Goal: Task Accomplishment & Management: Use online tool/utility

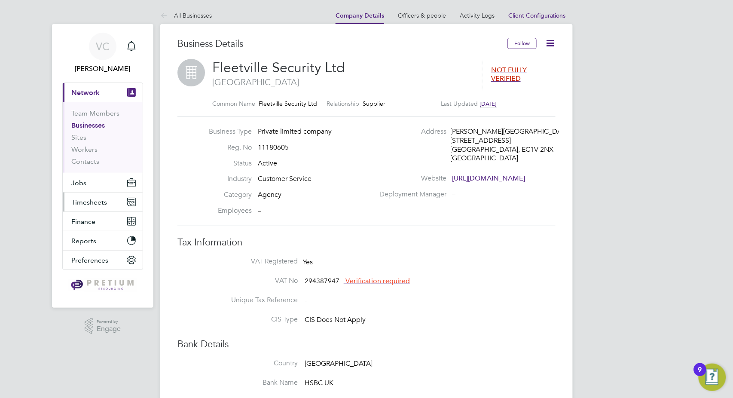
click at [99, 203] on span "Timesheets" at bounding box center [89, 202] width 36 height 8
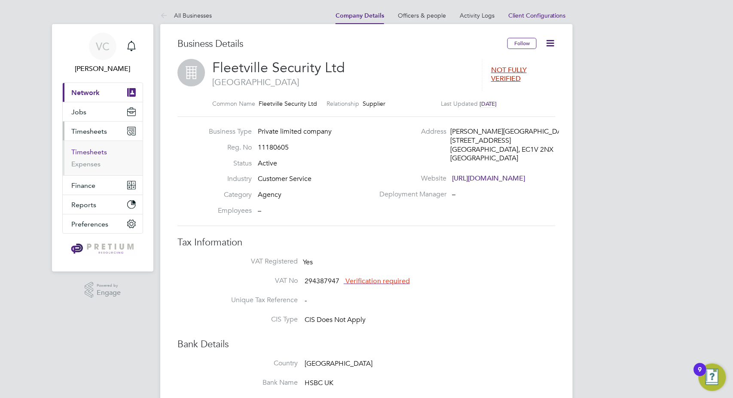
click at [97, 149] on link "Timesheets" at bounding box center [89, 152] width 36 height 8
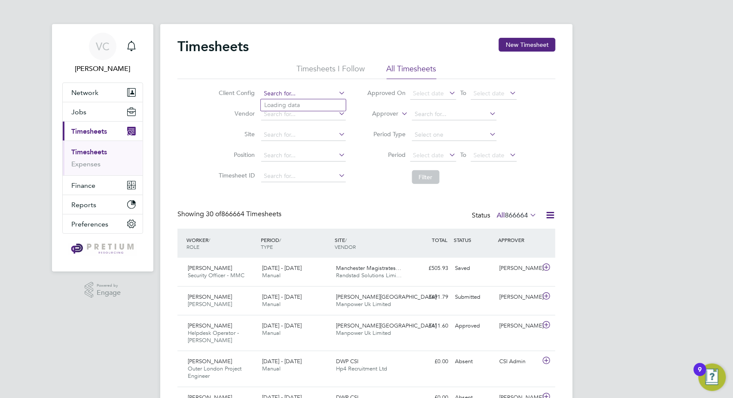
paste input "[GEOGRAPHIC_DATA]"
type input "[GEOGRAPHIC_DATA]"
click at [305, 103] on b "Campus" at bounding box center [307, 104] width 23 height 7
click at [426, 177] on button "Filter" at bounding box center [425, 177] width 27 height 14
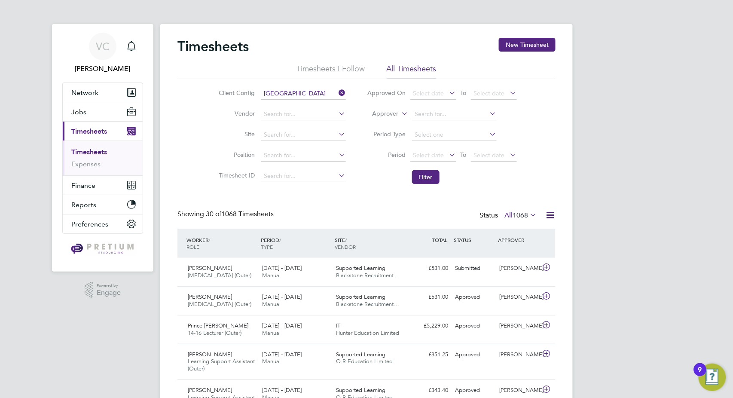
click at [550, 212] on icon at bounding box center [550, 215] width 11 height 11
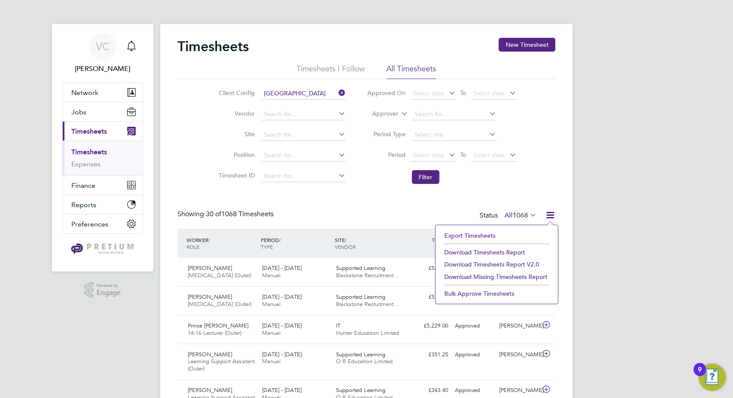
click at [504, 253] on li "Download Timesheets Report" at bounding box center [497, 252] width 114 height 12
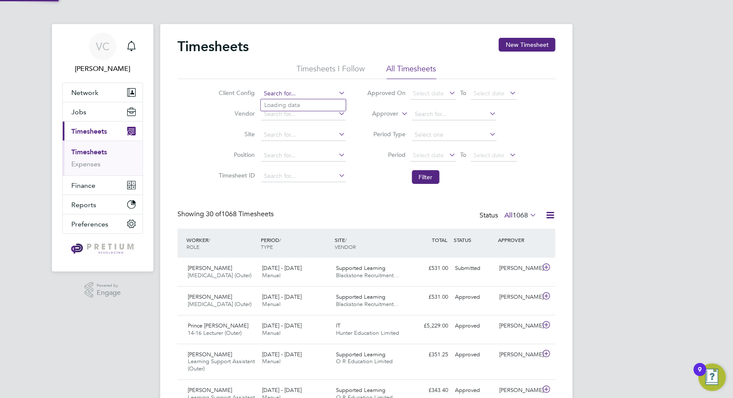
click at [297, 97] on input at bounding box center [303, 94] width 85 height 12
paste input "[PERSON_NAME][GEOGRAPHIC_DATA]"
click at [316, 104] on b "Campus" at bounding box center [327, 104] width 23 height 7
type input "[PERSON_NAME][GEOGRAPHIC_DATA]"
click at [420, 180] on button "Filter" at bounding box center [425, 177] width 27 height 14
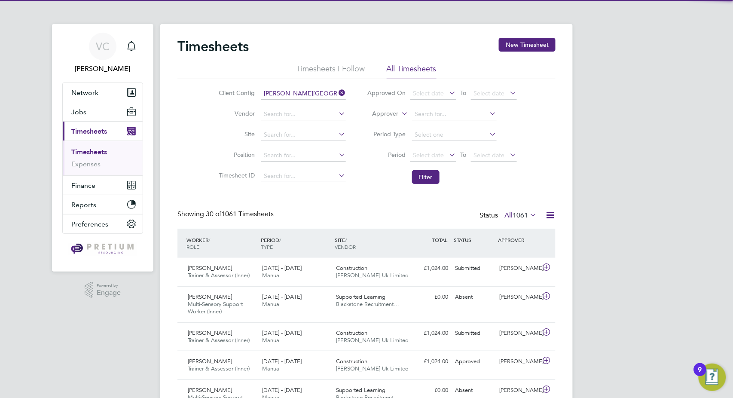
click at [553, 214] on icon at bounding box center [550, 215] width 11 height 11
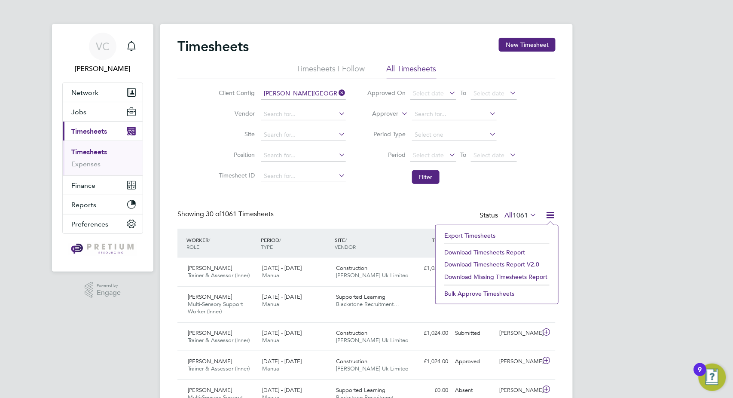
click at [518, 250] on li "Download Timesheets Report" at bounding box center [497, 252] width 114 height 12
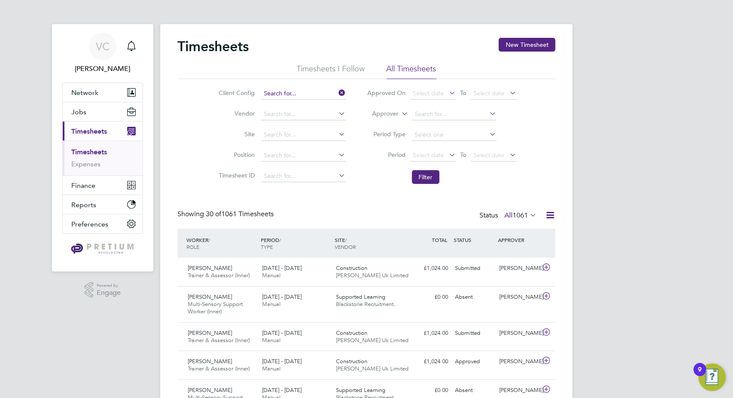
click at [301, 91] on input at bounding box center [303, 94] width 85 height 12
paste input "[GEOGRAPHIC_DATA]"
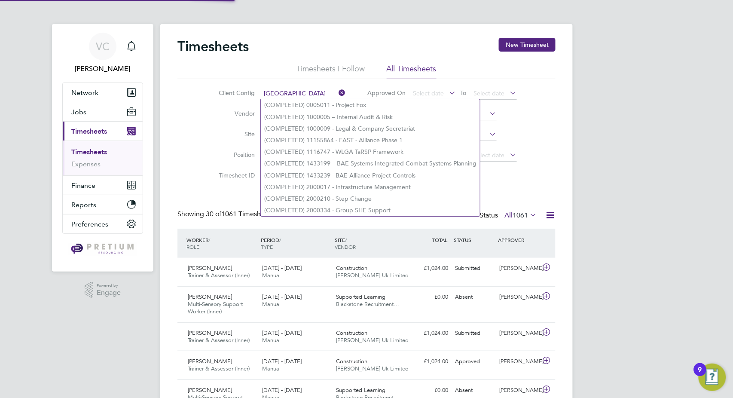
click at [314, 103] on li "(COMPLETED) 0005011 - Project Fox" at bounding box center [370, 105] width 219 height 12
type input "(COMPLETED) 0005011 - Project Fox"
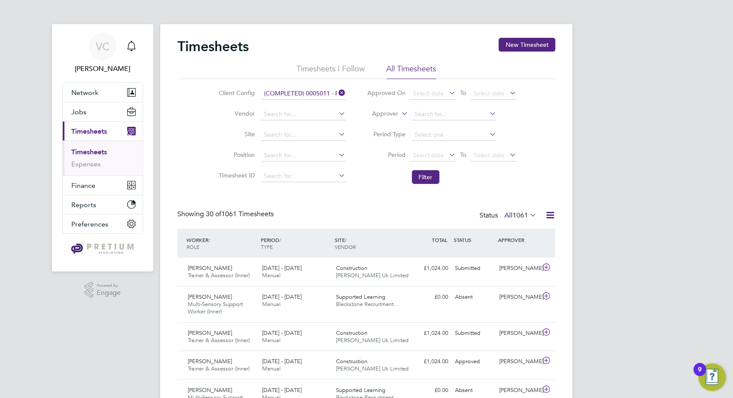
click at [314, 87] on li "Client Config (COMPLETED) 0005011 - Project Fox" at bounding box center [281, 93] width 151 height 21
click at [314, 90] on input at bounding box center [303, 94] width 85 height 12
paste input "[GEOGRAPHIC_DATA]"
type input "[GEOGRAPHIC_DATA]"
click at [316, 103] on b "Campus" at bounding box center [317, 104] width 23 height 7
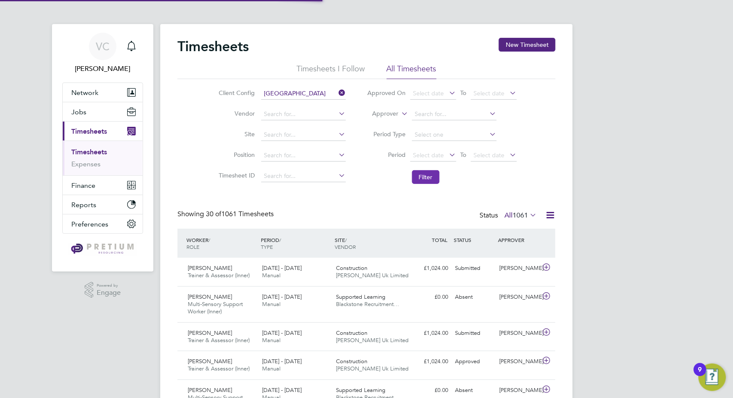
click at [421, 173] on button "Filter" at bounding box center [425, 177] width 27 height 14
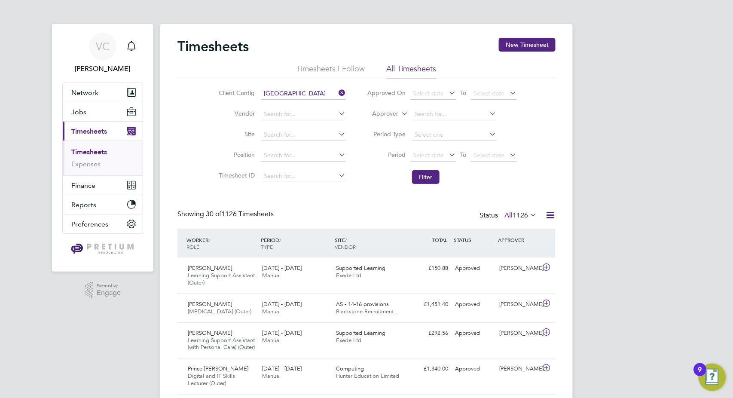
click at [548, 217] on icon at bounding box center [550, 215] width 11 height 11
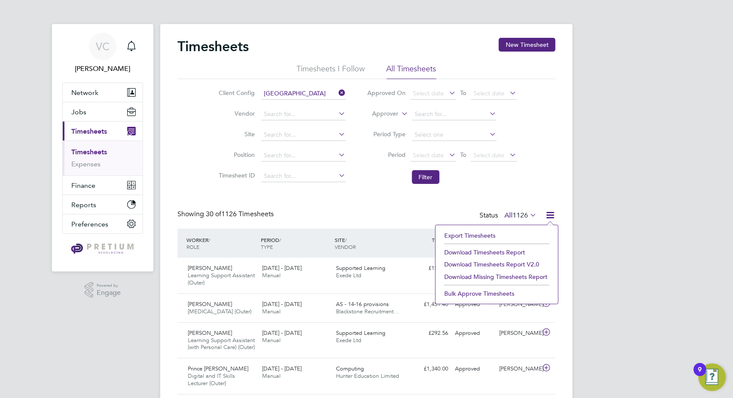
click at [501, 248] on li "Download Timesheets Report" at bounding box center [497, 252] width 114 height 12
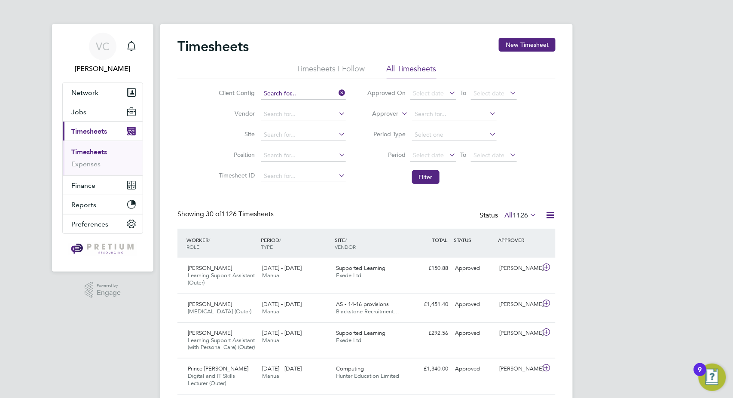
click at [296, 88] on input at bounding box center [303, 94] width 85 height 12
paste input "Ardleigh Green"
type input "Ardleigh Green"
click at [300, 109] on li "Ardleigh Green" at bounding box center [303, 105] width 85 height 12
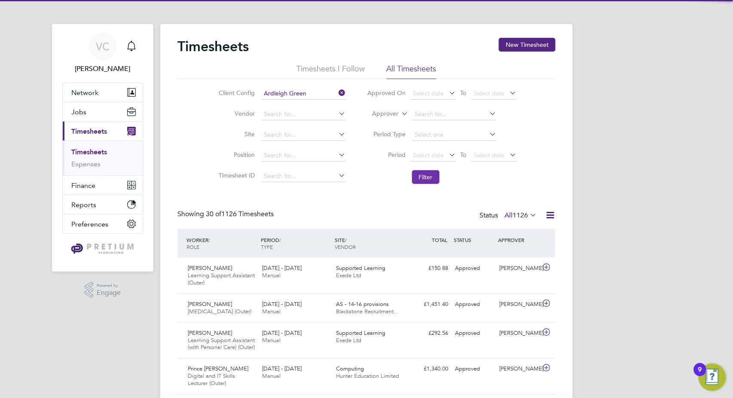
click at [417, 173] on button "Filter" at bounding box center [425, 177] width 27 height 14
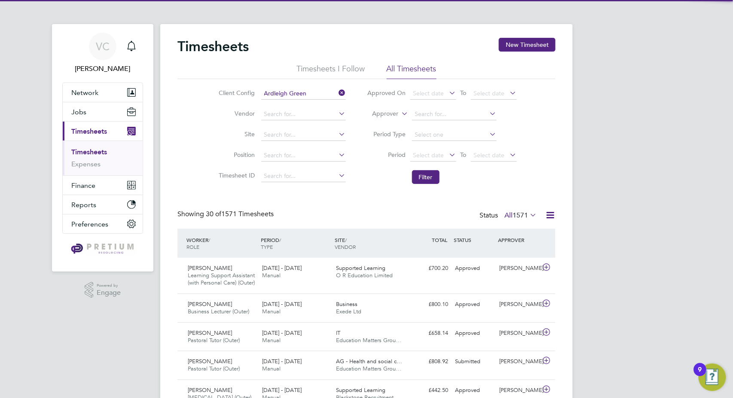
click at [549, 214] on icon at bounding box center [550, 215] width 11 height 11
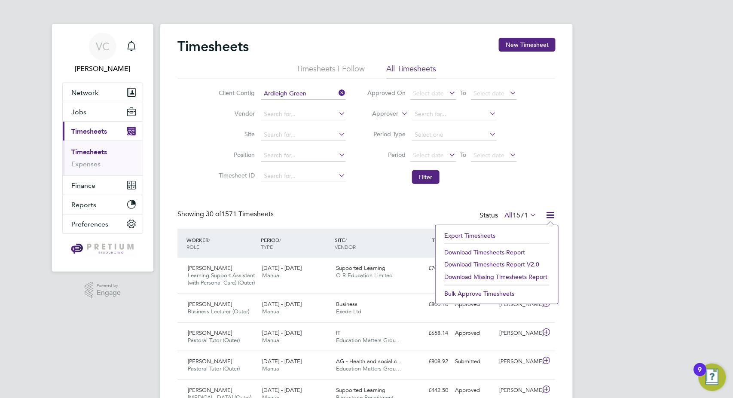
click at [497, 250] on li "Download Timesheets Report" at bounding box center [497, 252] width 114 height 12
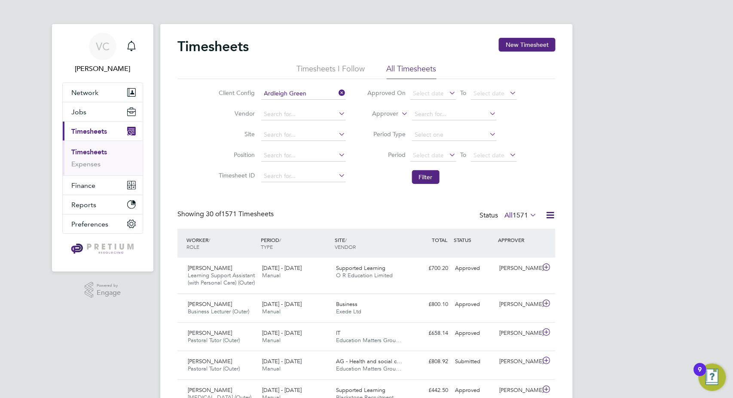
click at [278, 87] on li "Client Config Ardleigh Green" at bounding box center [281, 93] width 151 height 21
click at [277, 94] on input at bounding box center [303, 94] width 85 height 12
paste input "Central Team"
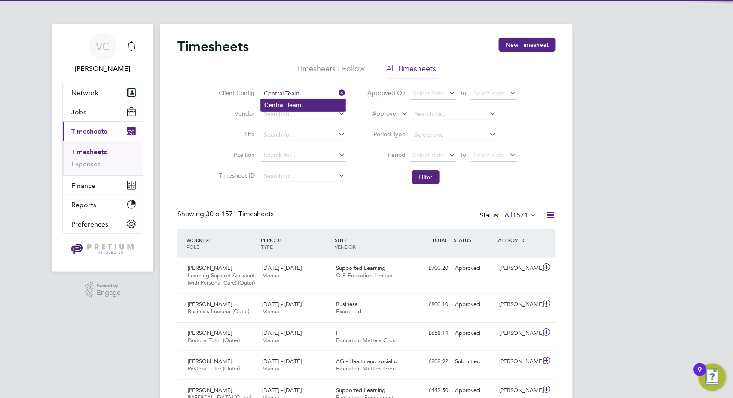
drag, startPoint x: 307, startPoint y: 106, endPoint x: 312, endPoint y: 109, distance: 5.6
click at [307, 107] on li "Central Team" at bounding box center [303, 105] width 85 height 12
type input "Central Team"
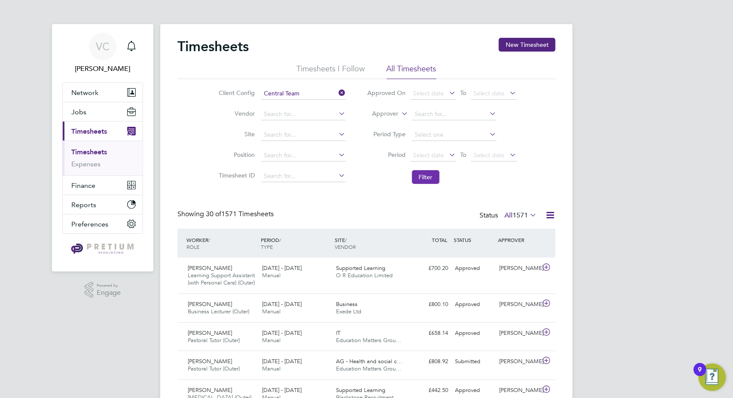
click at [421, 174] on button "Filter" at bounding box center [425, 177] width 27 height 14
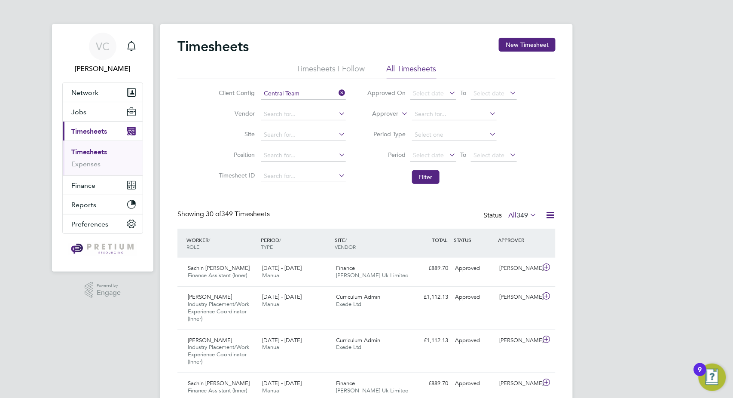
click at [549, 212] on icon at bounding box center [550, 215] width 11 height 11
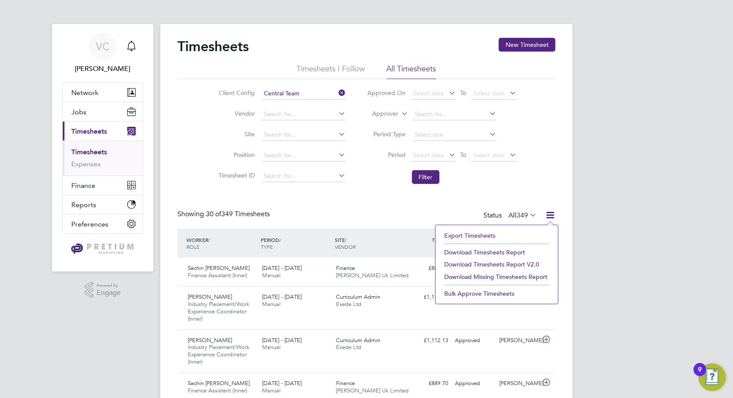
click at [510, 250] on li "Download Timesheets Report" at bounding box center [497, 252] width 114 height 12
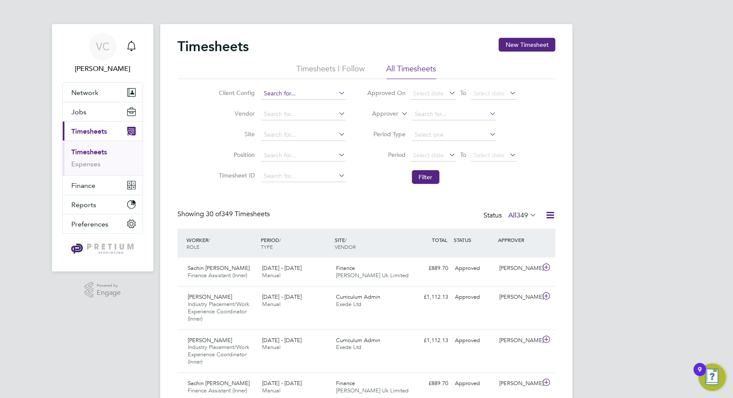
click at [282, 93] on input at bounding box center [303, 94] width 85 height 12
paste input "[GEOGRAPHIC_DATA]"
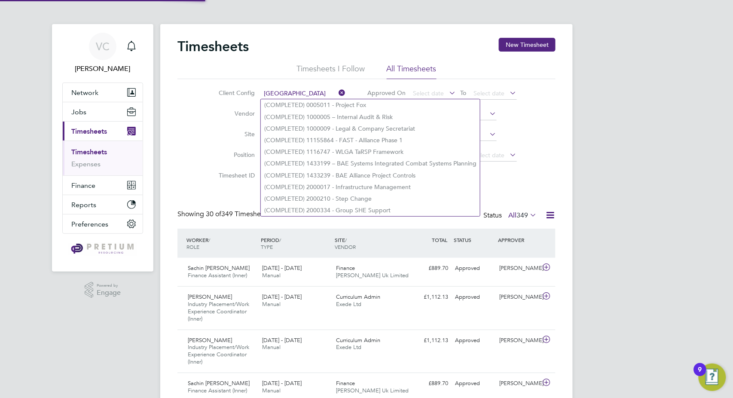
click at [306, 104] on li "(COMPLETED) 0005011 - Project Fox" at bounding box center [370, 105] width 219 height 12
type input "(COMPLETED) 0005011 - Project Fox"
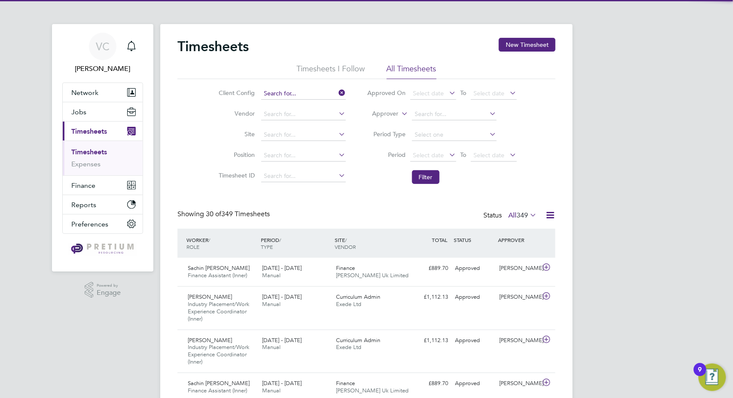
click at [307, 92] on input at bounding box center [303, 94] width 85 height 12
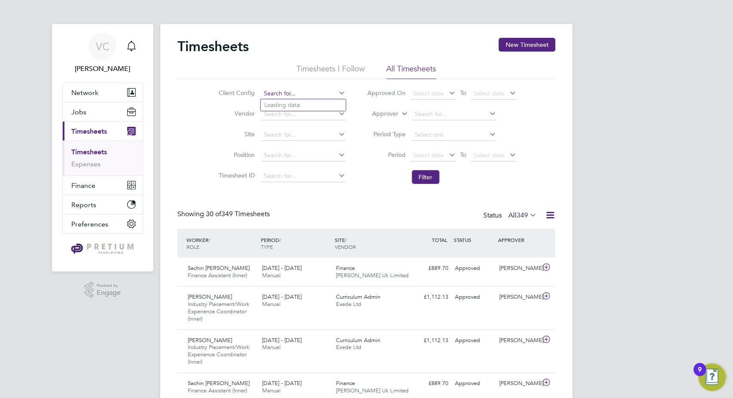
paste input "[GEOGRAPHIC_DATA]"
click at [311, 101] on b "Campus" at bounding box center [318, 104] width 23 height 7
type input "[GEOGRAPHIC_DATA]"
click at [421, 175] on button "Filter" at bounding box center [425, 177] width 27 height 14
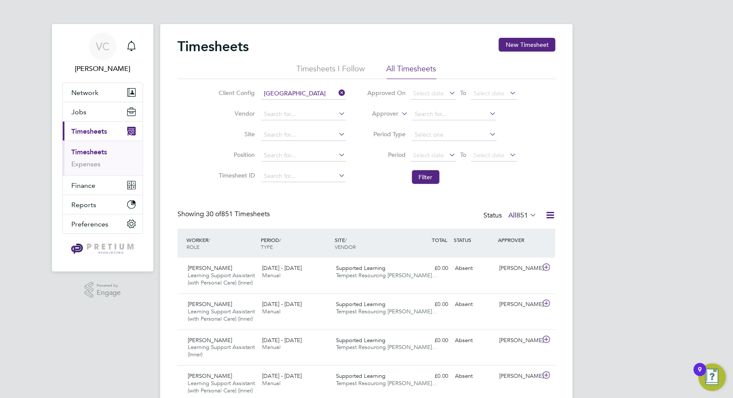
click at [552, 214] on icon at bounding box center [550, 215] width 11 height 11
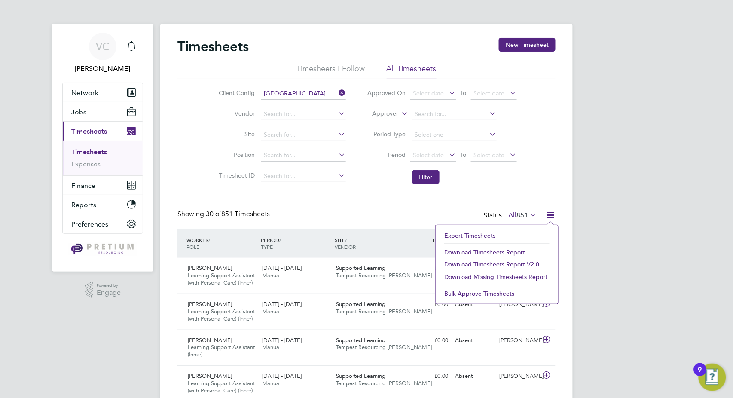
click at [507, 248] on li "Download Timesheets Report" at bounding box center [497, 252] width 114 height 12
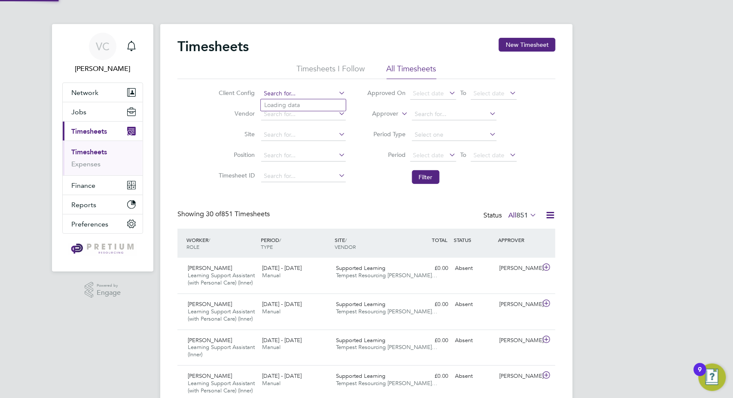
click at [304, 92] on input at bounding box center [303, 94] width 85 height 12
paste input "BSix"
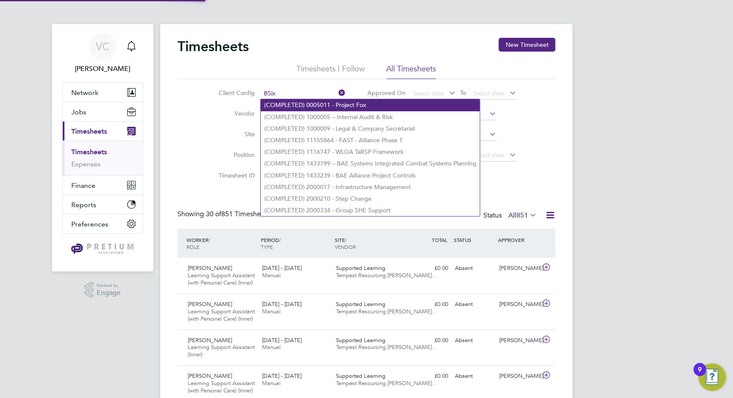
click at [293, 105] on li "(COMPLETED) 0005011 - Project Fox" at bounding box center [370, 105] width 219 height 12
type input "(COMPLETED) 0005011 - Project Fox"
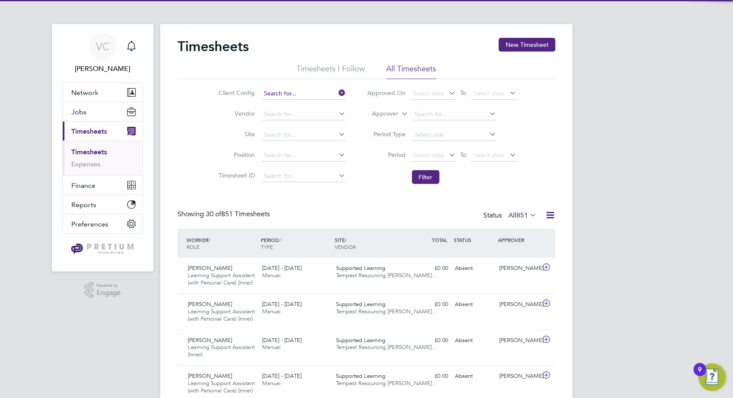
click at [297, 94] on input at bounding box center [303, 94] width 85 height 12
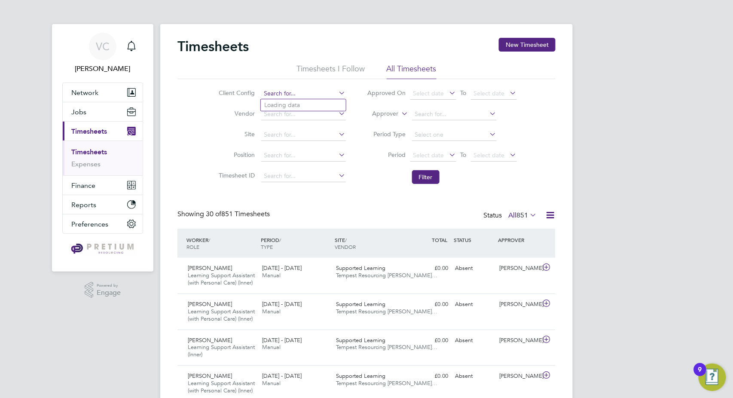
paste input "BSix"
click at [289, 102] on li "BSix" at bounding box center [303, 105] width 85 height 12
type input "BSix"
click at [436, 180] on button "Filter" at bounding box center [425, 177] width 27 height 14
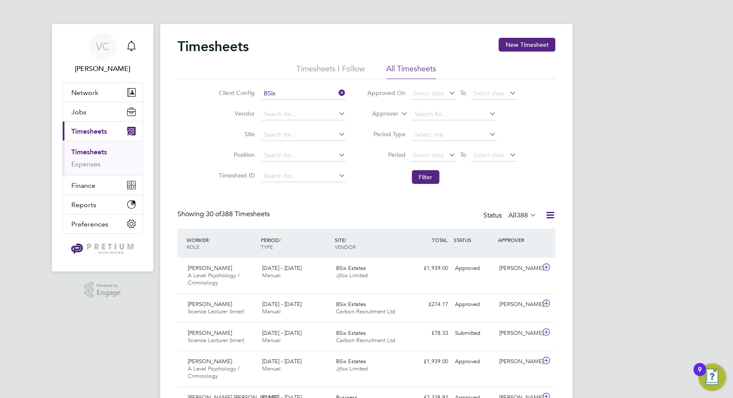
drag, startPoint x: 547, startPoint y: 213, endPoint x: 543, endPoint y: 226, distance: 14.0
click at [548, 213] on icon at bounding box center [550, 215] width 11 height 11
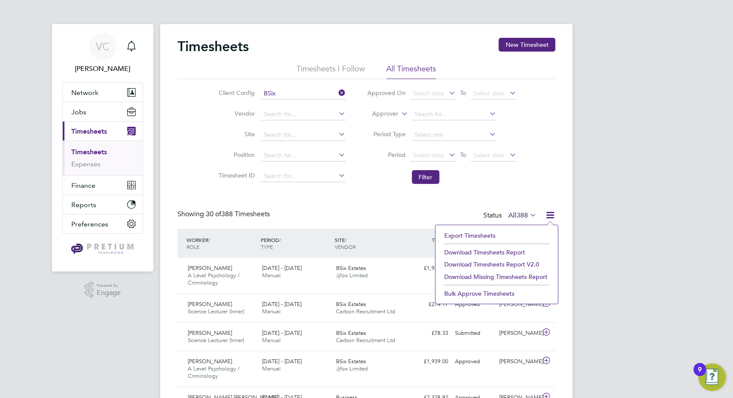
click at [489, 248] on li "Download Timesheets Report" at bounding box center [497, 252] width 114 height 12
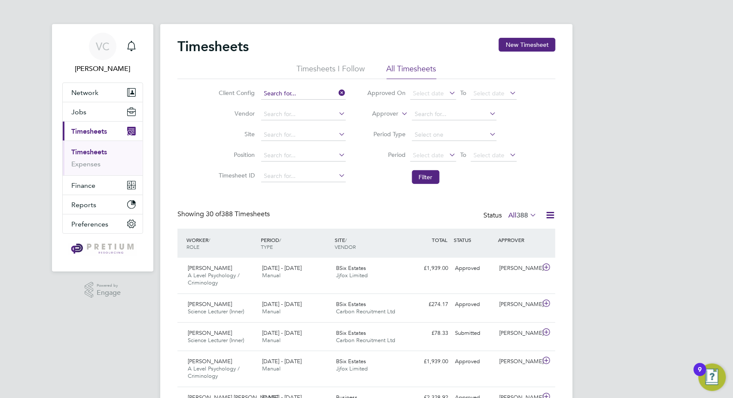
click at [287, 95] on input at bounding box center [303, 94] width 85 height 12
paste input "[GEOGRAPHIC_DATA]"
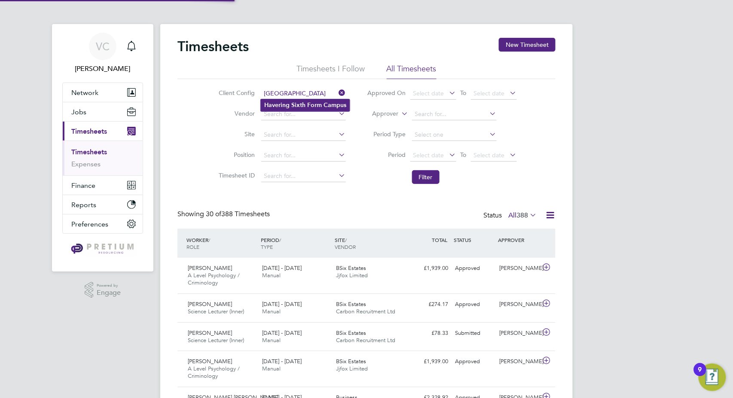
click at [305, 104] on li "[GEOGRAPHIC_DATA]" at bounding box center [305, 105] width 89 height 12
type input "[GEOGRAPHIC_DATA]"
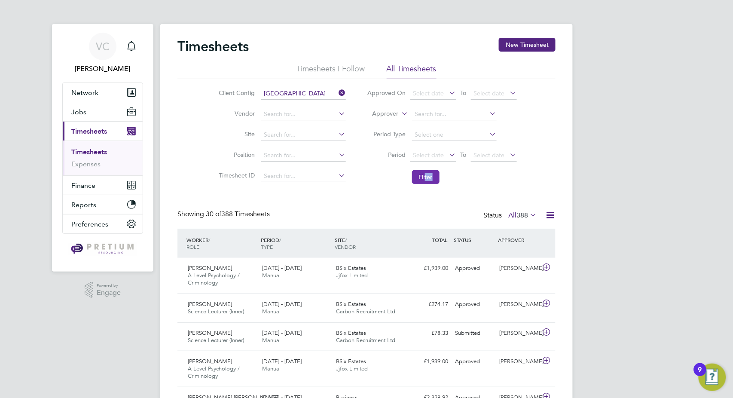
click at [425, 183] on li "Filter" at bounding box center [442, 177] width 171 height 22
click at [433, 168] on li "Filter" at bounding box center [442, 177] width 171 height 22
click at [427, 177] on button "Filter" at bounding box center [425, 177] width 27 height 14
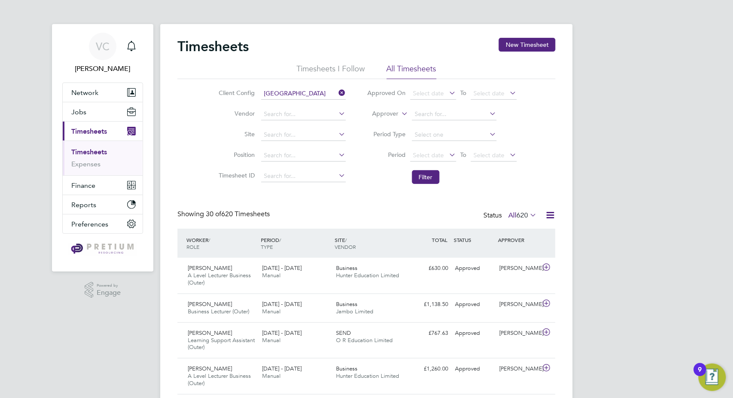
click at [550, 213] on icon at bounding box center [550, 215] width 11 height 11
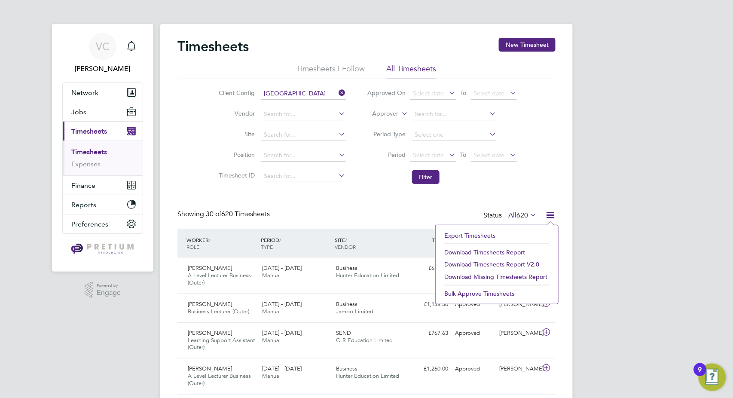
click at [499, 251] on li "Download Timesheets Report" at bounding box center [497, 252] width 114 height 12
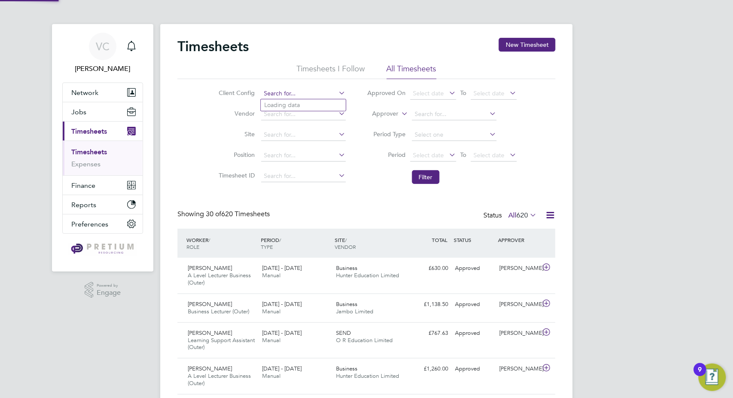
click at [299, 91] on input at bounding box center [303, 94] width 85 height 12
paste input "Rainham"
click at [298, 104] on li "Rainham" at bounding box center [303, 105] width 85 height 12
type input "Rainham"
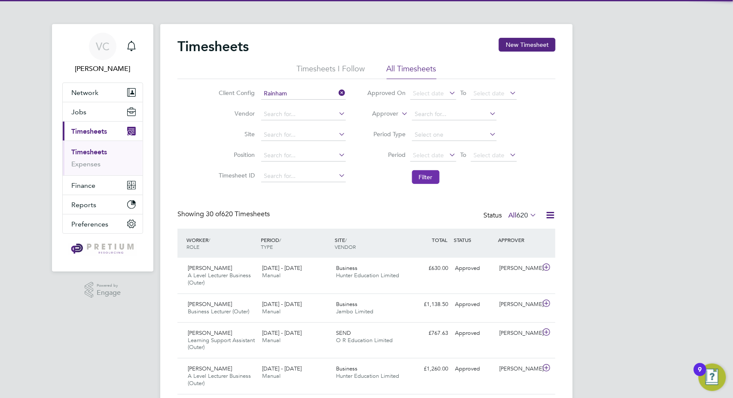
click at [421, 173] on button "Filter" at bounding box center [425, 177] width 27 height 14
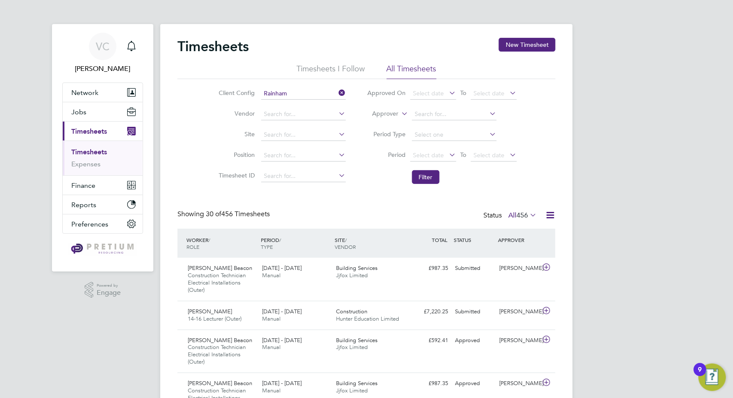
click at [547, 213] on icon at bounding box center [550, 215] width 11 height 11
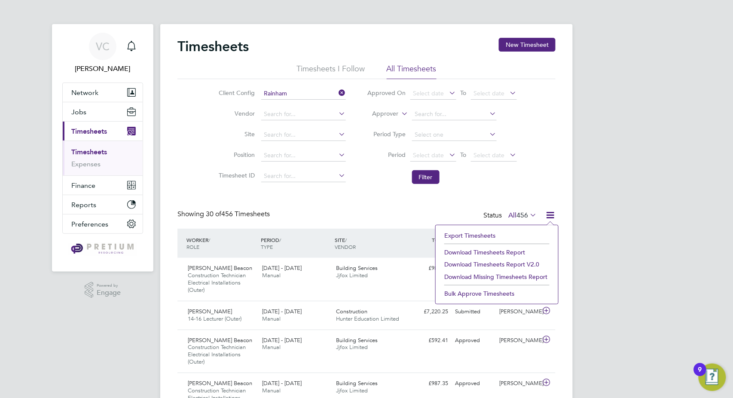
click at [502, 250] on li "Download Timesheets Report" at bounding box center [497, 252] width 114 height 12
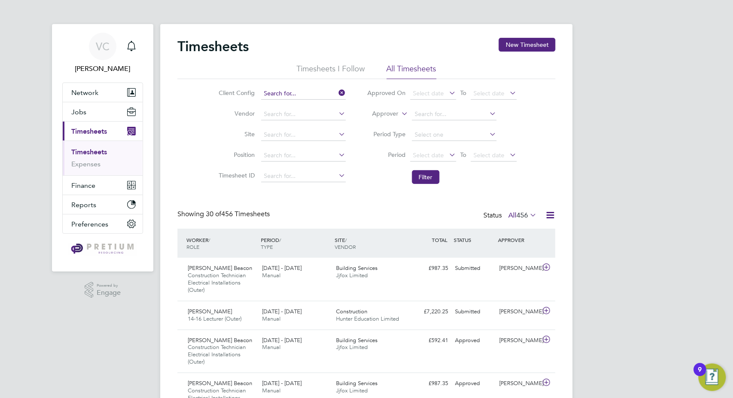
click at [281, 95] on input at bounding box center [303, 94] width 85 height 12
paste input "[PERSON_NAME] A Level Academy"
click at [302, 104] on li "(COMPLETED) 0005011 - Project Fox" at bounding box center [370, 105] width 219 height 12
type input "(COMPLETED) 0005011 - Project Fox"
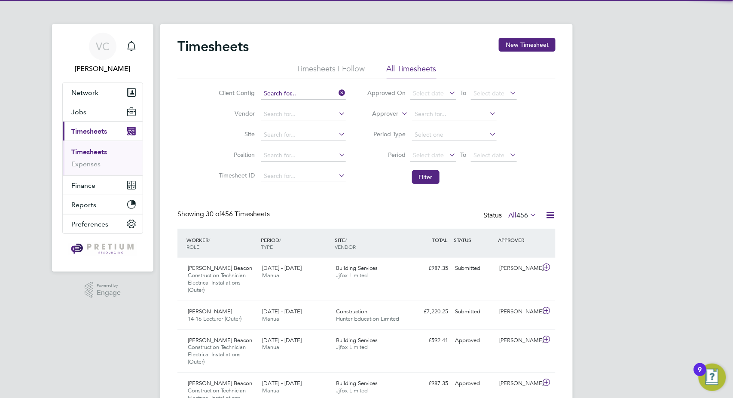
click at [308, 94] on input at bounding box center [303, 94] width 85 height 12
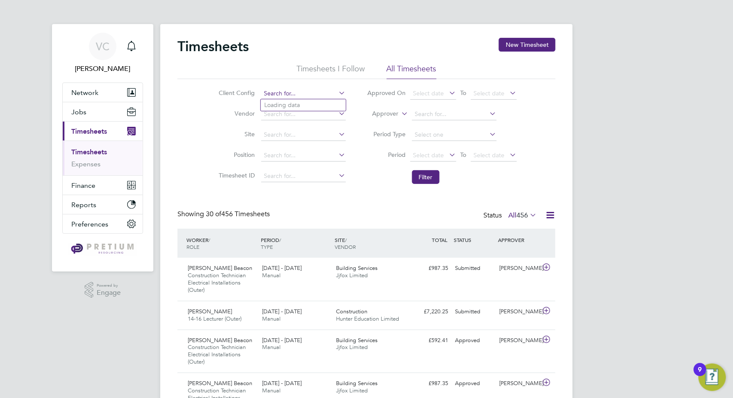
paste input "[PERSON_NAME] A Level Academy"
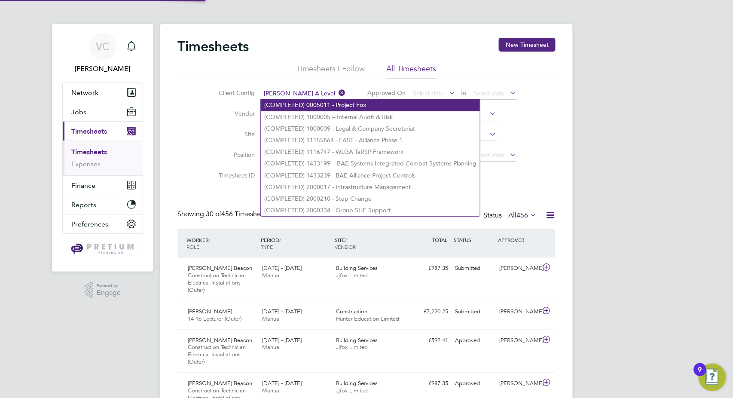
click at [302, 102] on li "(COMPLETED) 0005011 - Project Fox" at bounding box center [370, 105] width 219 height 12
type input "(COMPLETED) 0005011 - Project Fox"
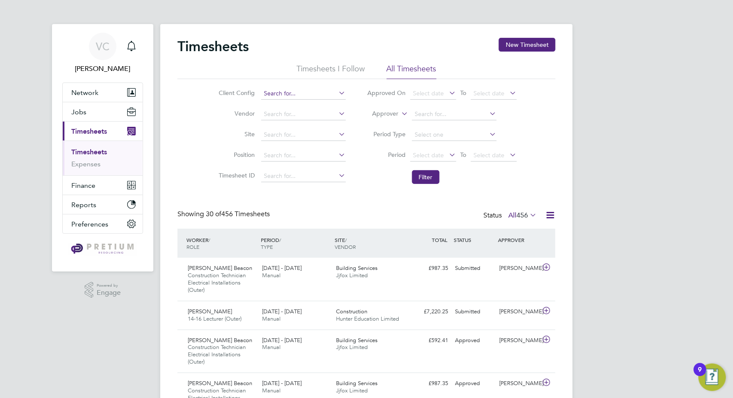
click at [298, 95] on input at bounding box center [303, 94] width 85 height 12
paste input "[PERSON_NAME] A Level Academy"
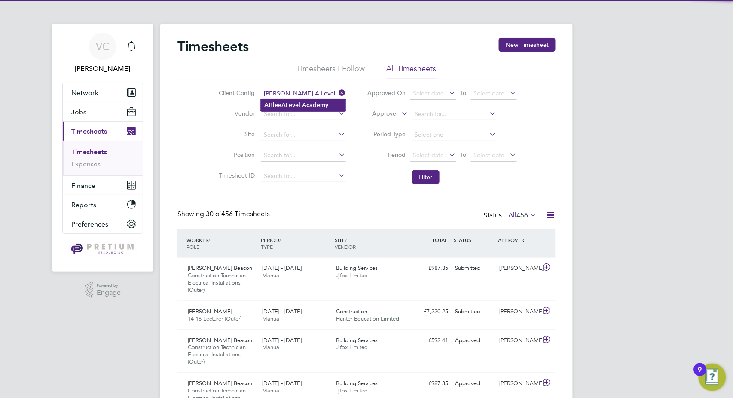
click at [296, 105] on b "Level" at bounding box center [293, 104] width 15 height 7
type input "[PERSON_NAME] A Level Academy"
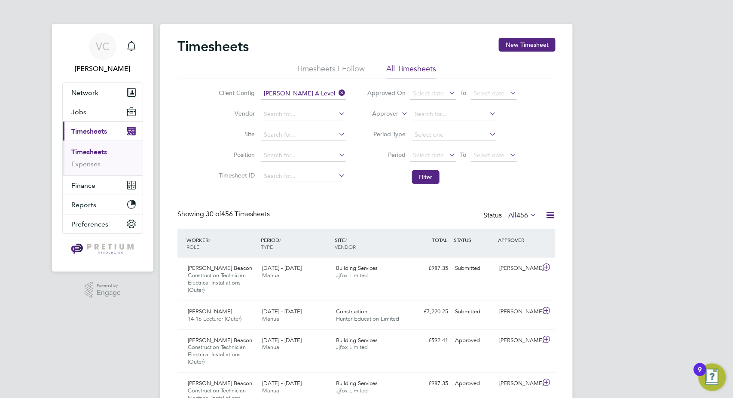
click at [439, 176] on li "Filter" at bounding box center [442, 177] width 171 height 22
click at [427, 174] on button "Filter" at bounding box center [425, 177] width 27 height 14
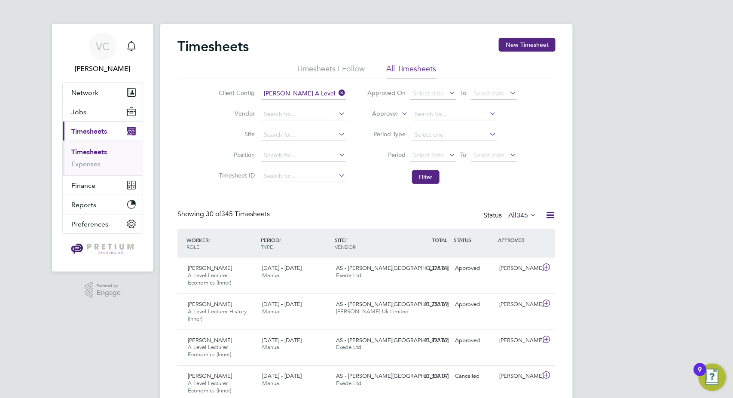
click at [553, 217] on icon at bounding box center [550, 215] width 11 height 11
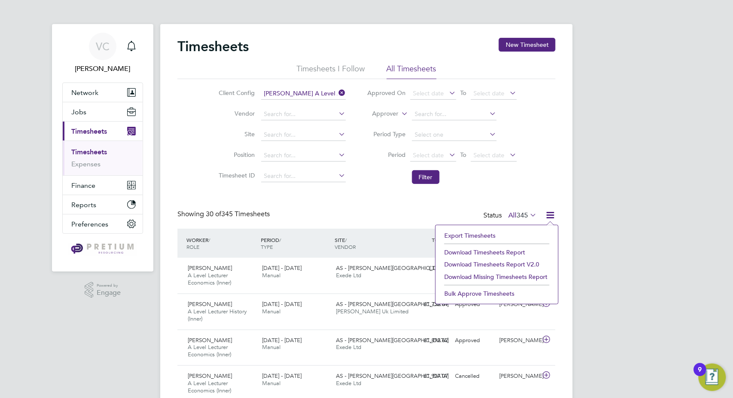
click at [502, 253] on li "Download Timesheets Report" at bounding box center [497, 252] width 114 height 12
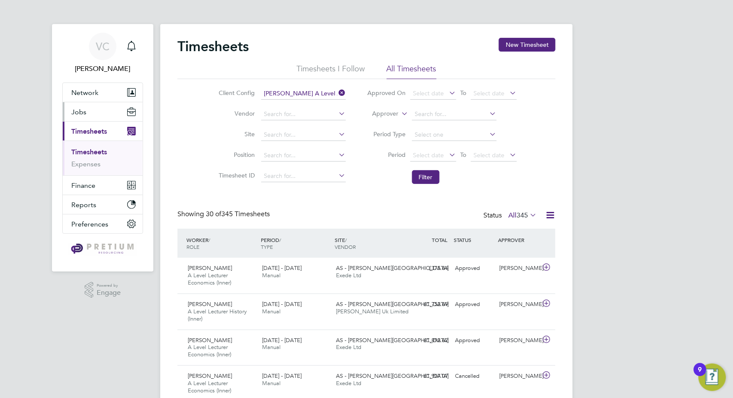
click at [78, 114] on span "Jobs" at bounding box center [78, 112] width 15 height 8
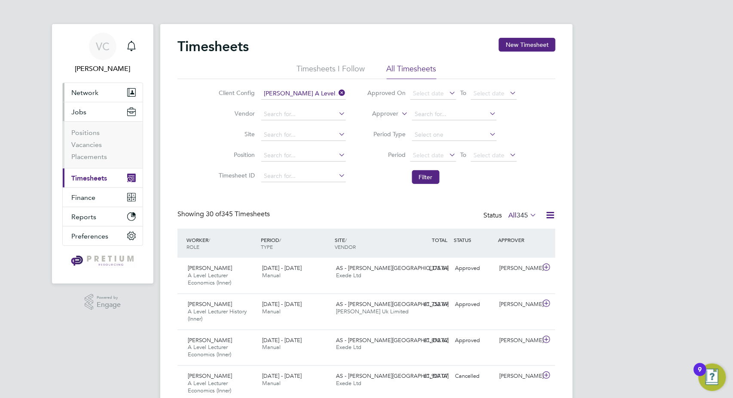
click at [87, 95] on span "Network" at bounding box center [84, 92] width 27 height 8
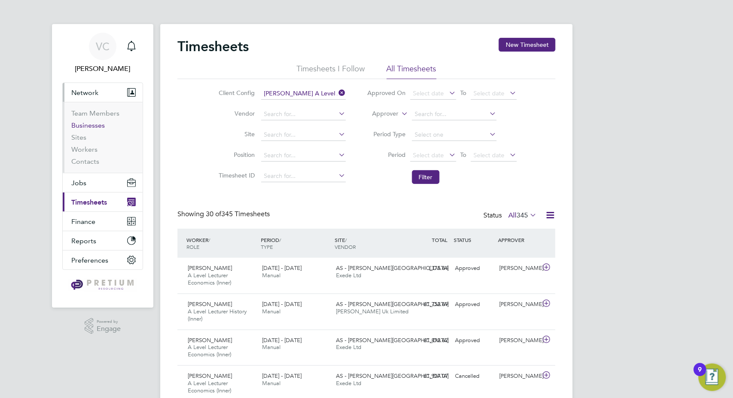
click at [86, 129] on link "Businesses" at bounding box center [88, 125] width 34 height 8
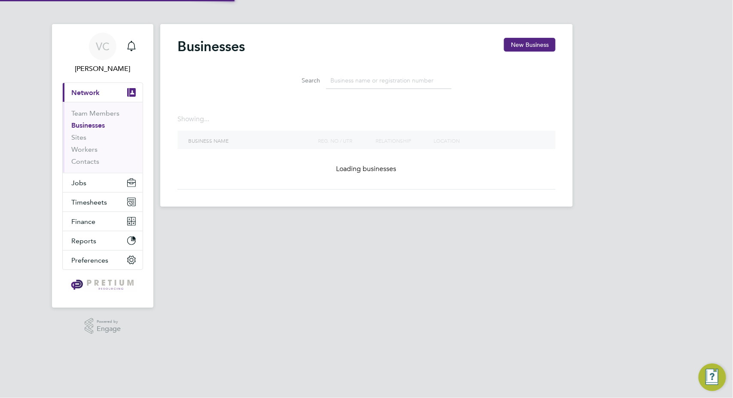
click at [375, 76] on input at bounding box center [388, 80] width 125 height 17
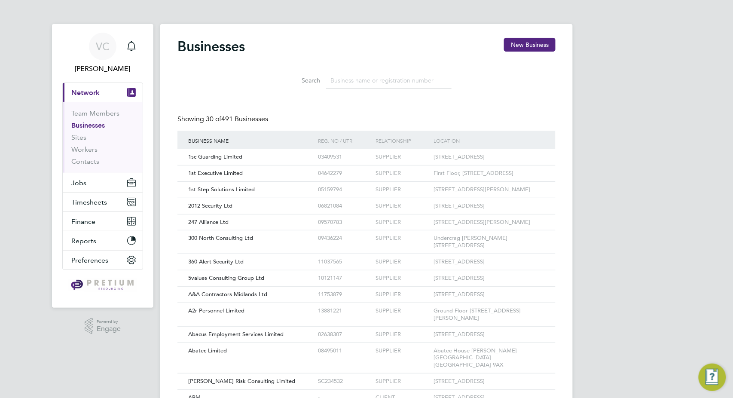
scroll to position [16, 130]
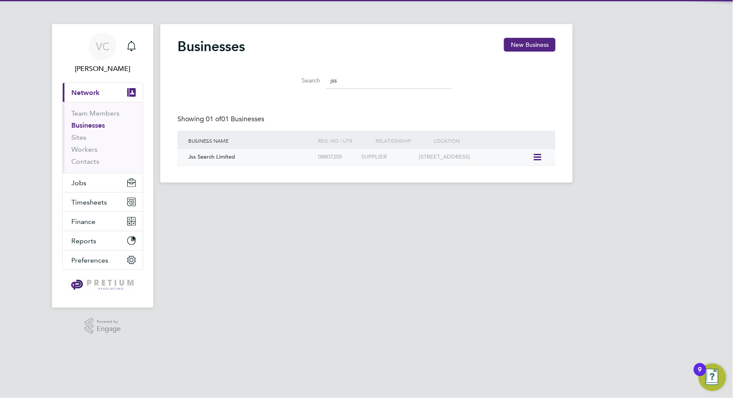
type input "jss"
click at [279, 162] on div "Jss Search Limited" at bounding box center [251, 157] width 130 height 16
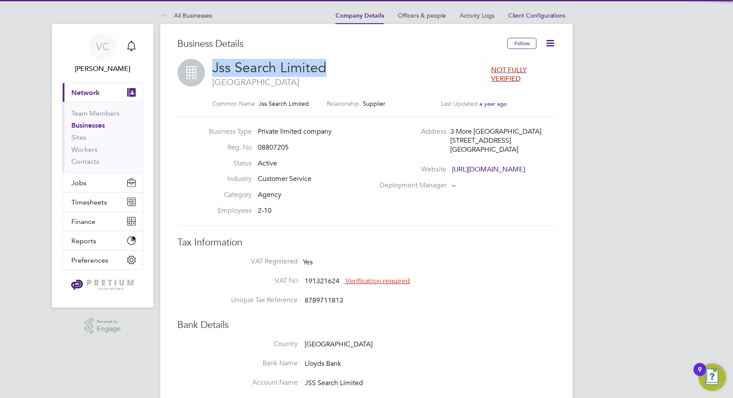
drag, startPoint x: 358, startPoint y: 64, endPoint x: 191, endPoint y: 66, distance: 167.1
click at [191, 66] on div "Jss Search Limited London NOT FULLY VERIFIED Common Name Jss Search Limited Rel…" at bounding box center [366, 88] width 378 height 58
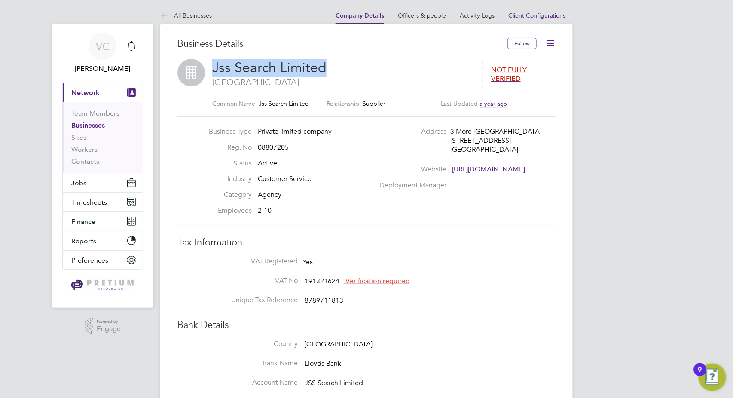
copy div "Jss Search Limited"
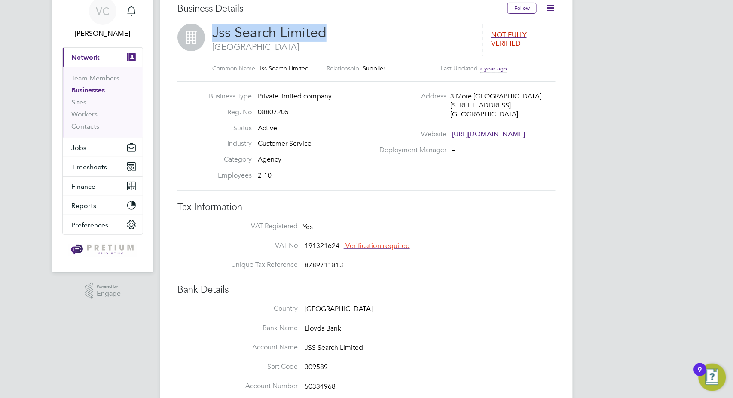
scroll to position [191, 0]
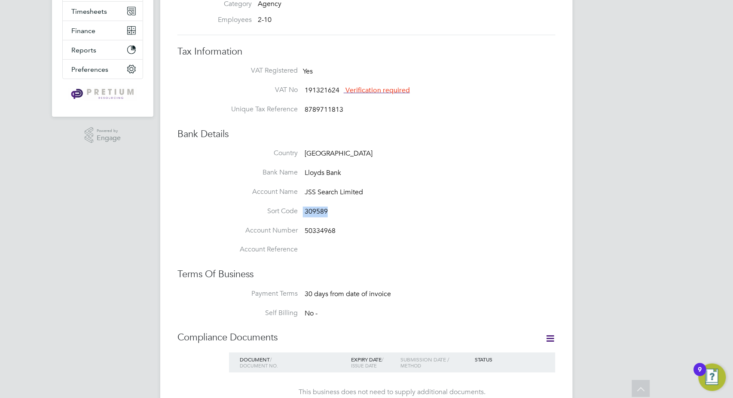
drag, startPoint x: 337, startPoint y: 218, endPoint x: 281, endPoint y: 217, distance: 55.8
click at [281, 217] on li "Sort Code 309589" at bounding box center [384, 216] width 344 height 19
copy li "309589"
drag, startPoint x: 329, startPoint y: 230, endPoint x: 290, endPoint y: 230, distance: 38.7
click at [290, 230] on li "Account Number 50334968" at bounding box center [384, 235] width 344 height 19
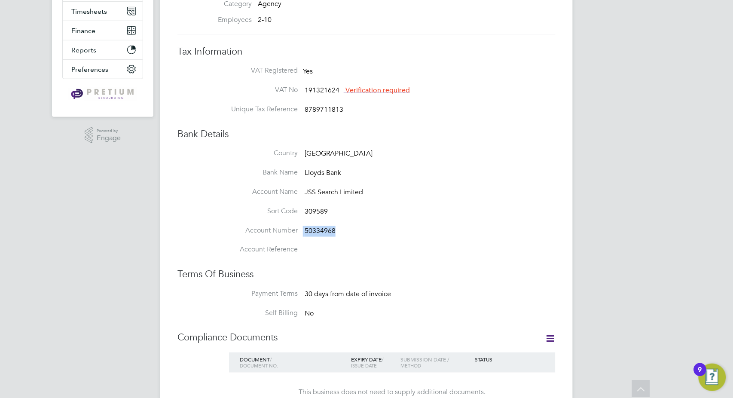
copy li "50334968"
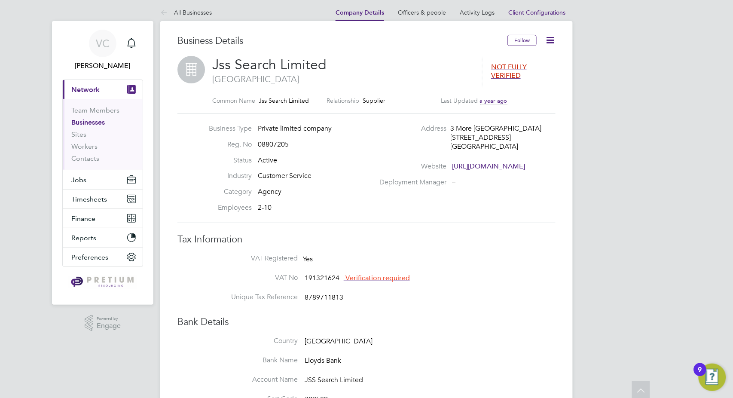
scroll to position [0, 0]
